Goal: Task Accomplishment & Management: Complete application form

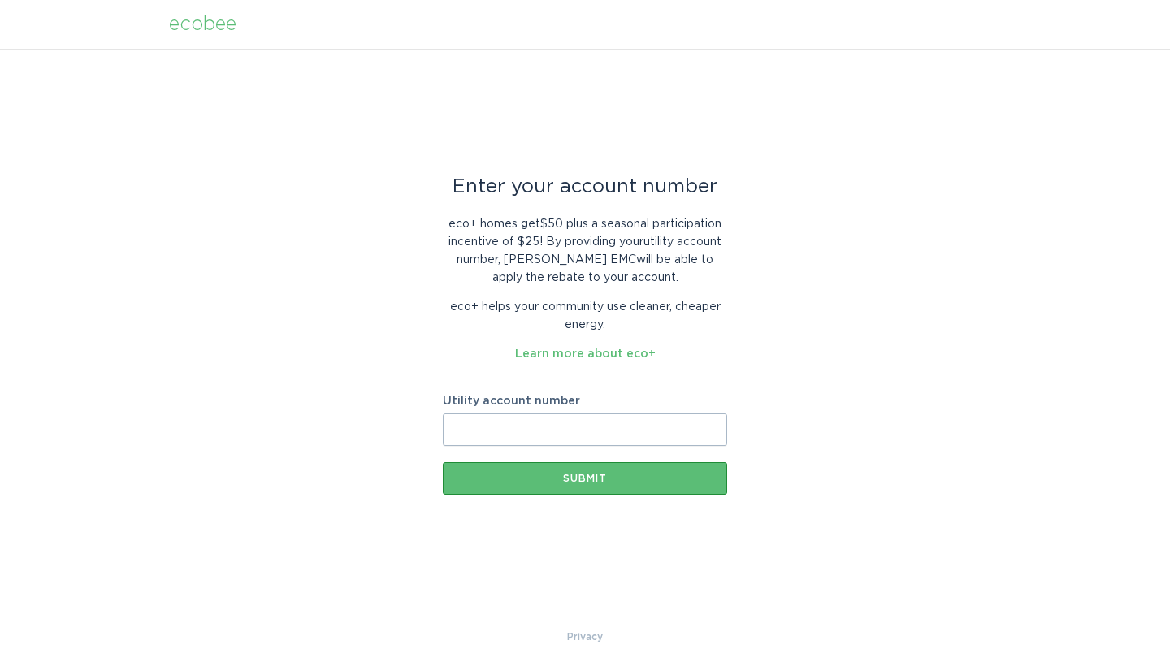
click at [506, 419] on input "Utility account number" at bounding box center [585, 430] width 284 height 33
type input "451082"
click at [524, 482] on div "Submit" at bounding box center [585, 479] width 268 height 10
